Goal: Information Seeking & Learning: Learn about a topic

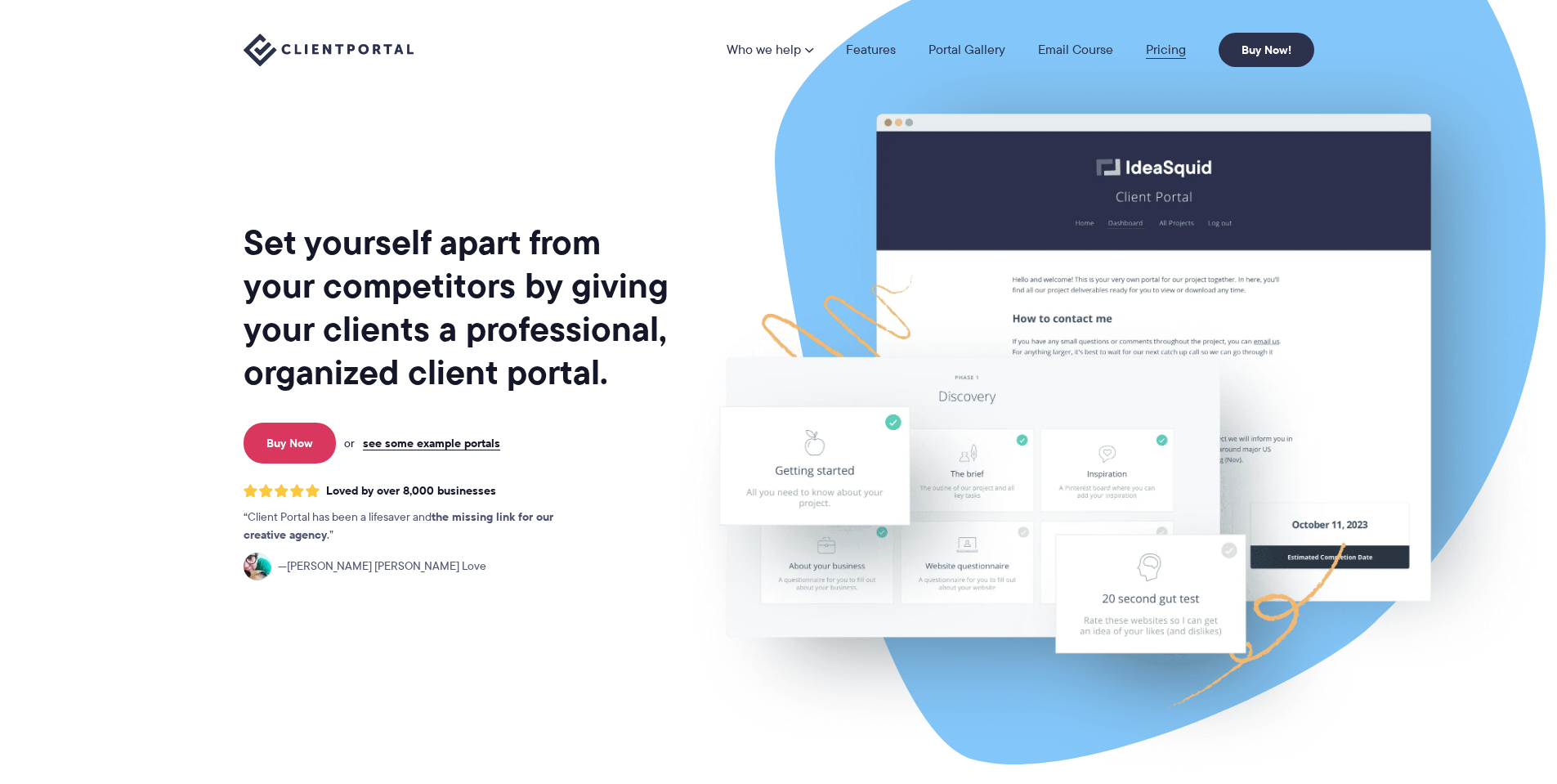
click at [1170, 46] on link "Pricing" at bounding box center [1165, 50] width 40 height 13
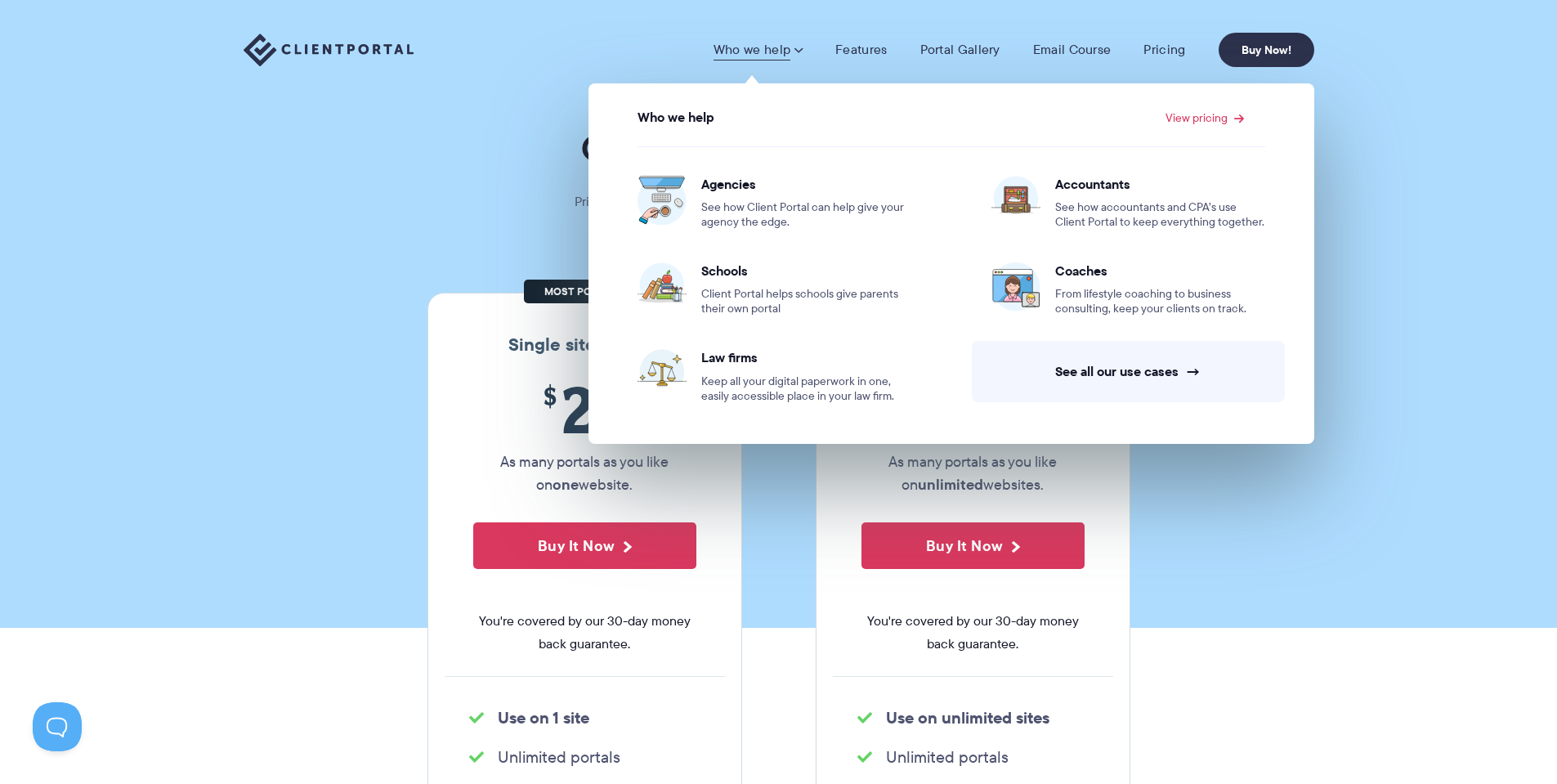
click at [209, 296] on section "Our Super Simple Pricing Pricing shouldn't be complicated. Straightforward plan…" at bounding box center [778, 314] width 1557 height 628
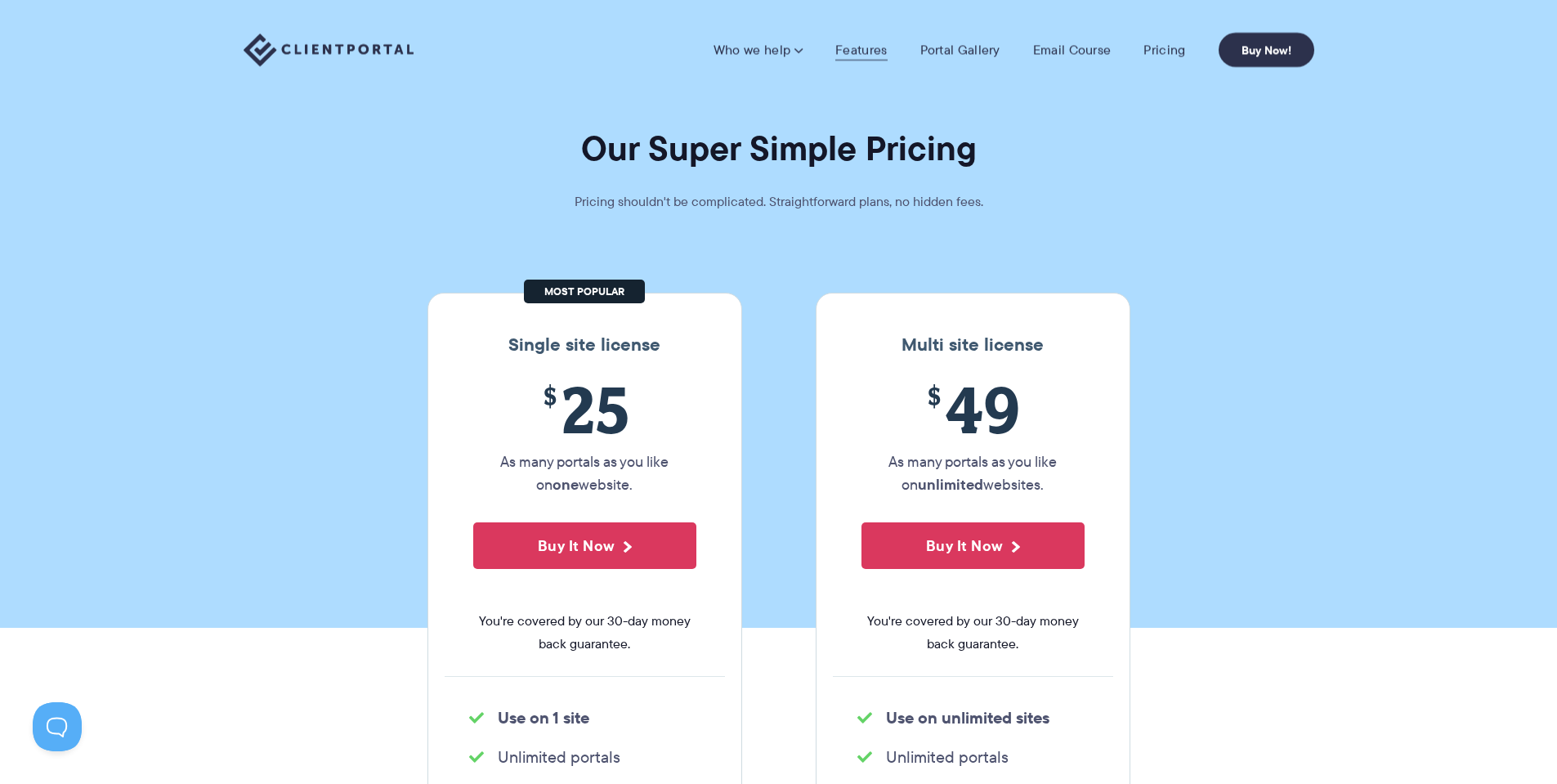
click at [855, 51] on link "Features" at bounding box center [861, 50] width 51 height 16
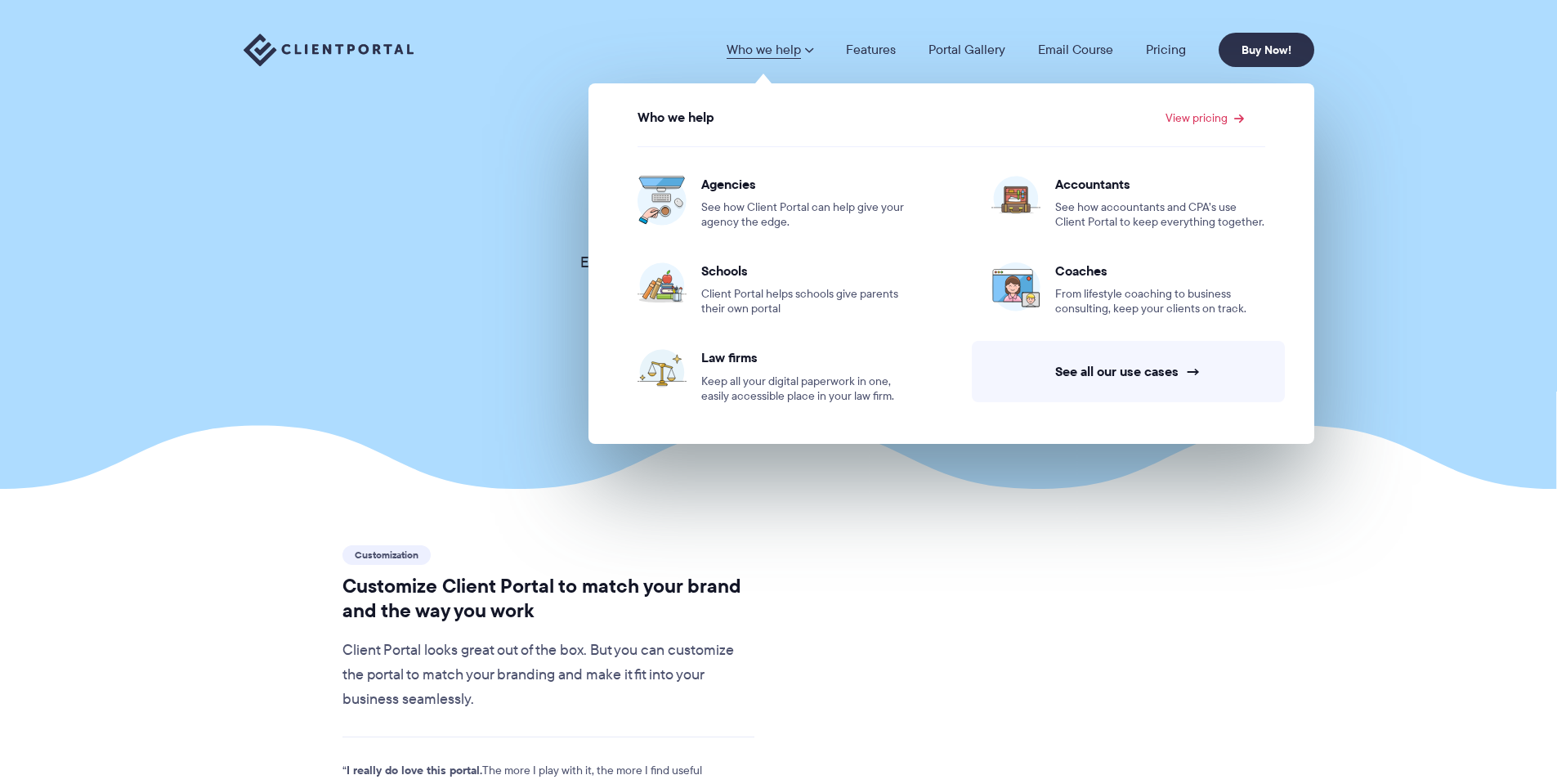
click at [785, 46] on link "Who we help" at bounding box center [770, 50] width 87 height 13
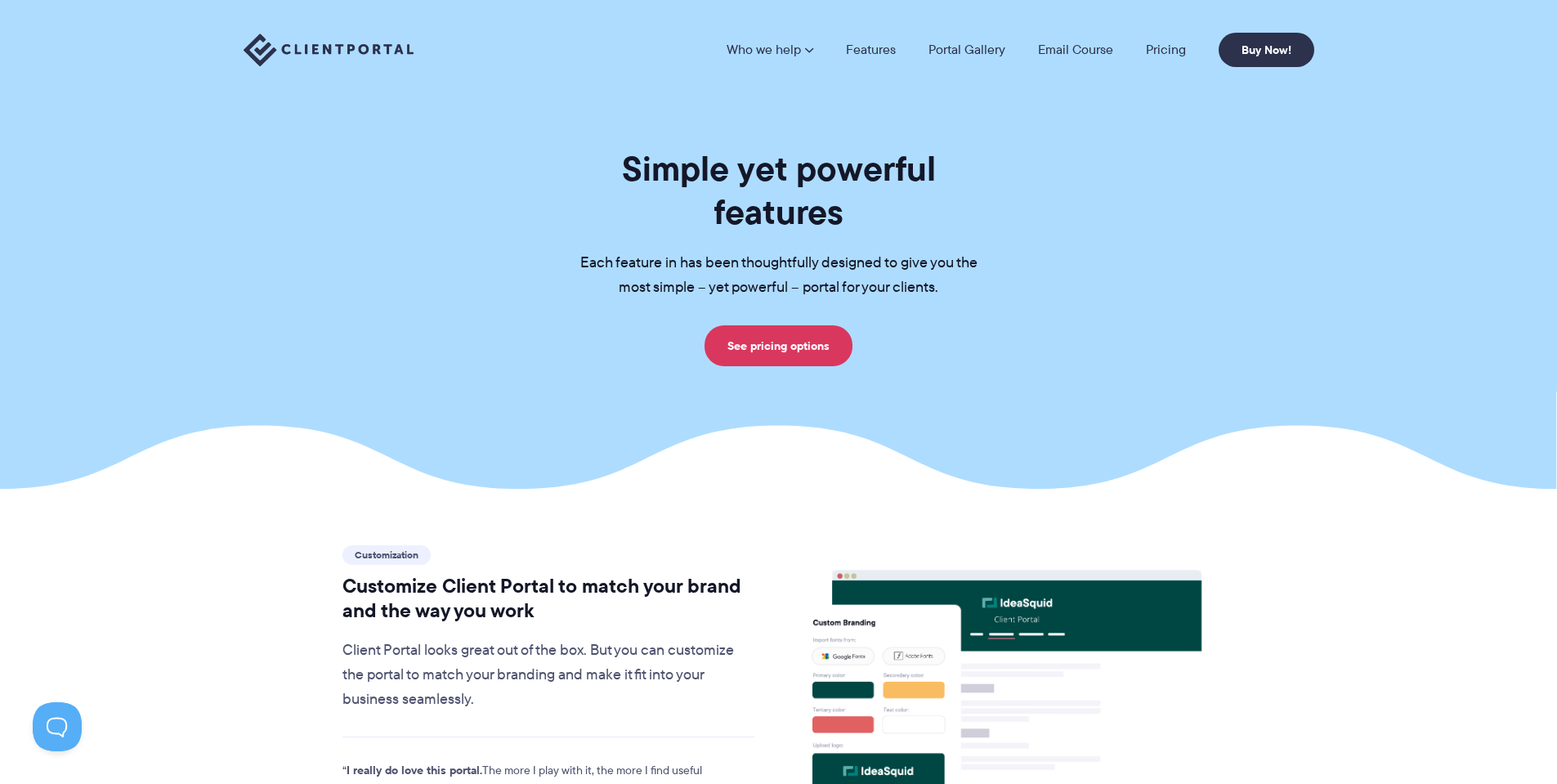
drag, startPoint x: 236, startPoint y: 165, endPoint x: 249, endPoint y: 176, distance: 17.0
click at [238, 166] on div "Simple yet powerful features Each feature in has been thoughtfully designed to …" at bounding box center [778, 257] width 1111 height 219
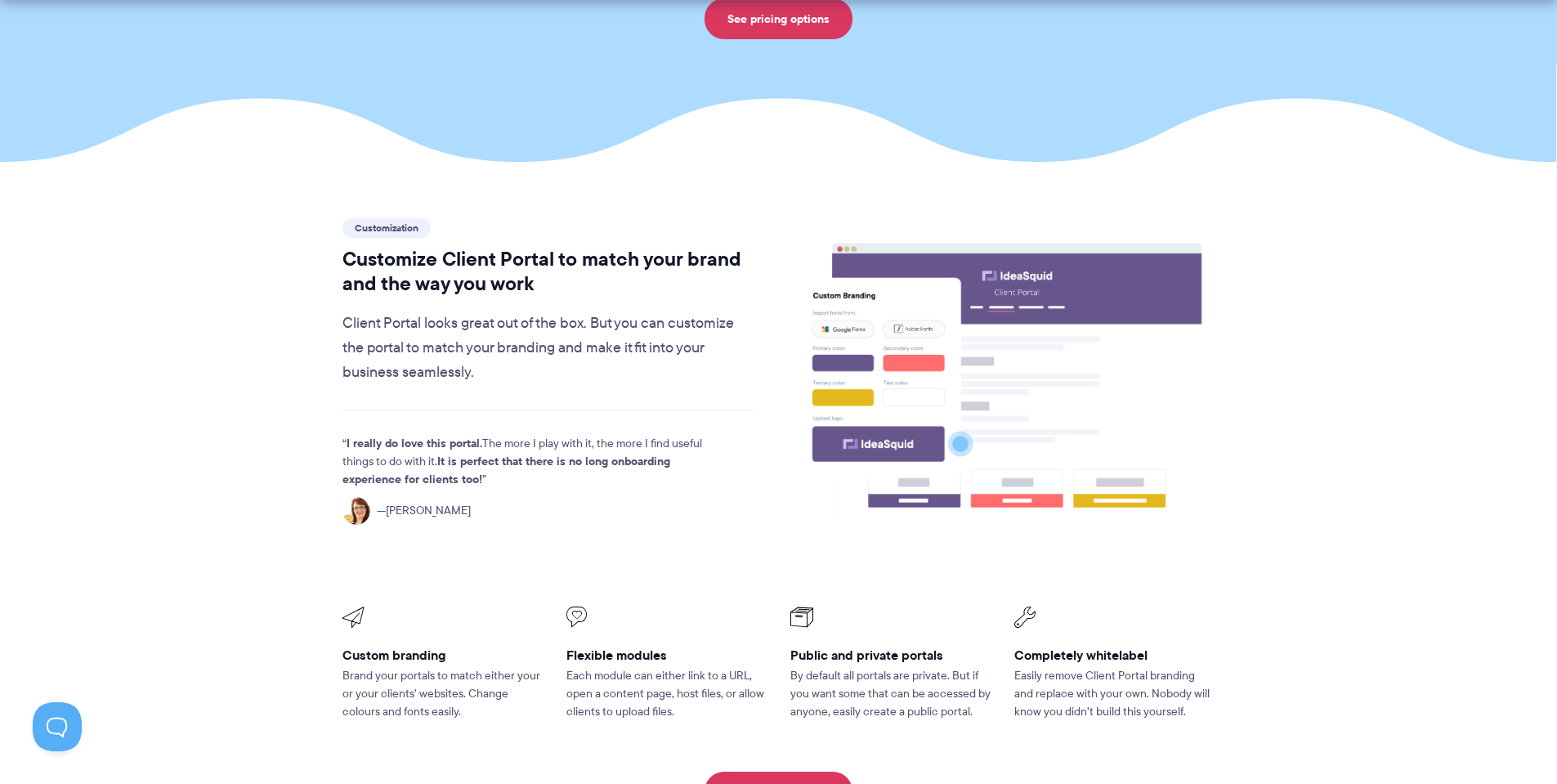
scroll to position [409, 0]
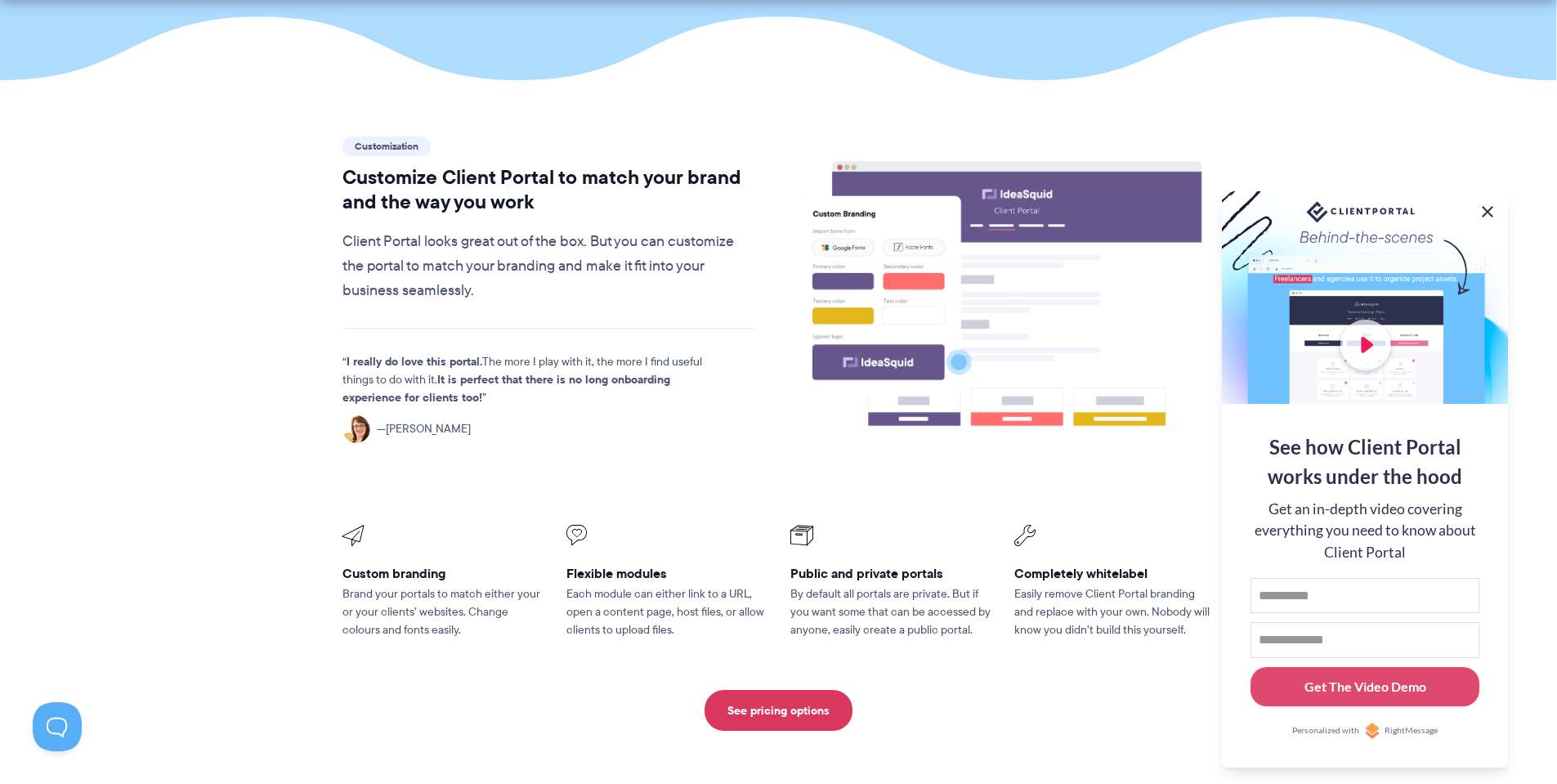
click at [1485, 206] on button at bounding box center [1487, 212] width 20 height 20
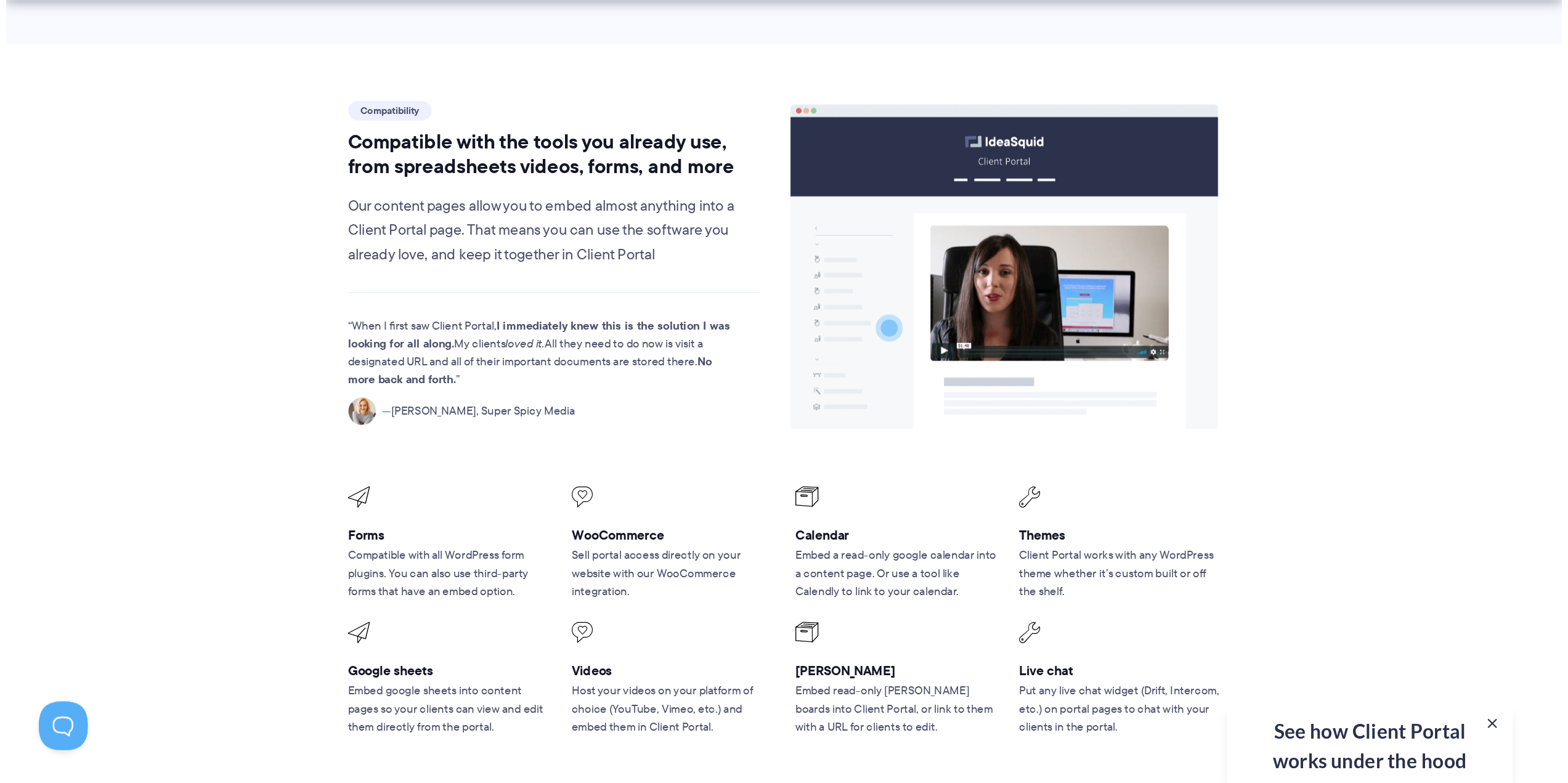
scroll to position [1417, 0]
